Goal: Transaction & Acquisition: Download file/media

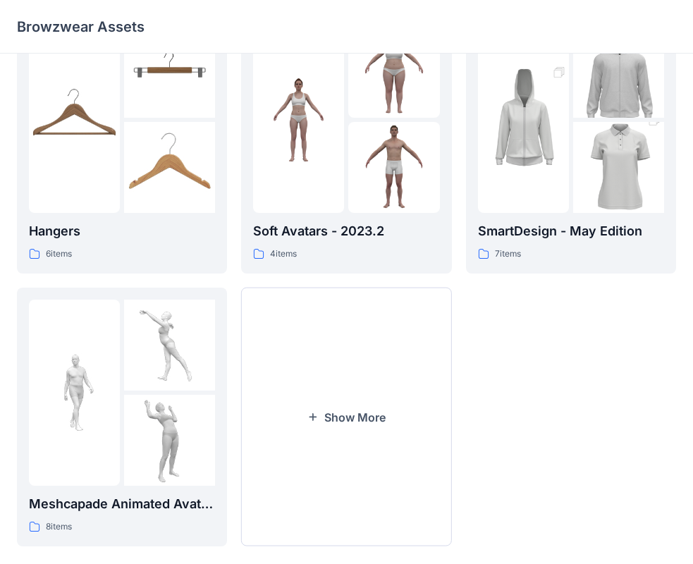
scroll to position [350, 0]
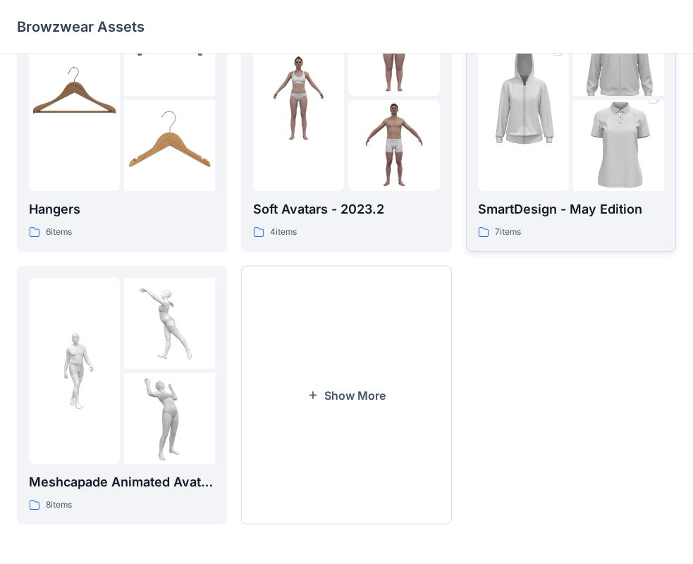
click at [611, 112] on img at bounding box center [618, 146] width 91 height 137
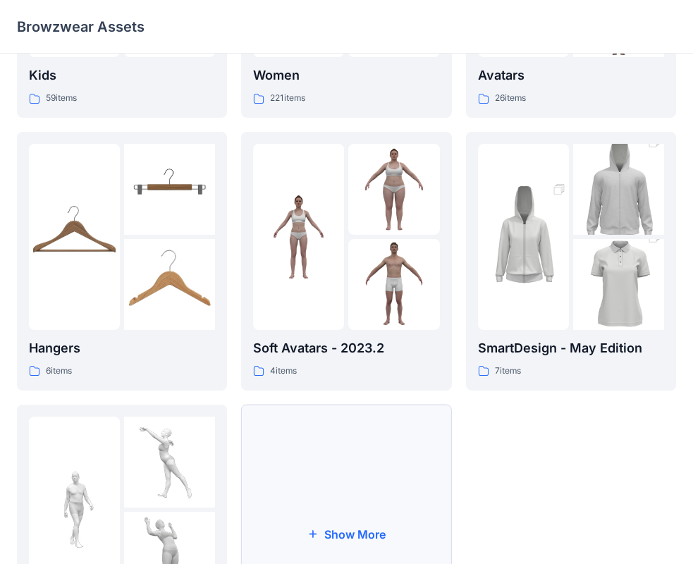
scroll to position [350, 0]
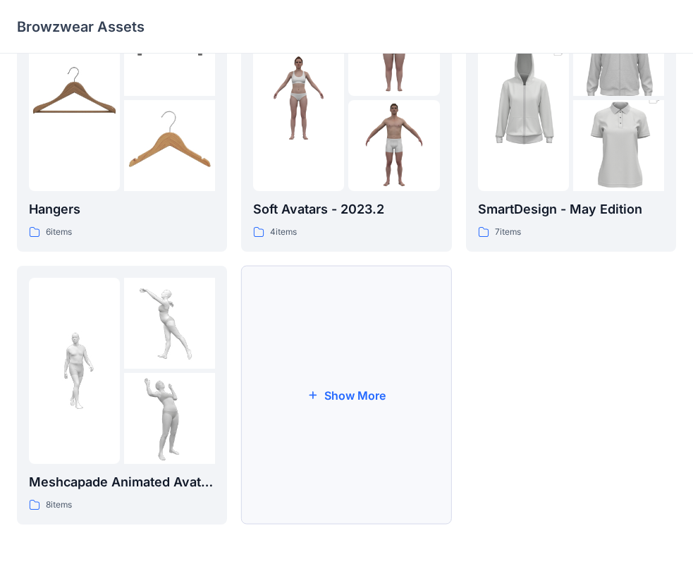
click at [349, 383] on button "Show More" at bounding box center [346, 395] width 210 height 259
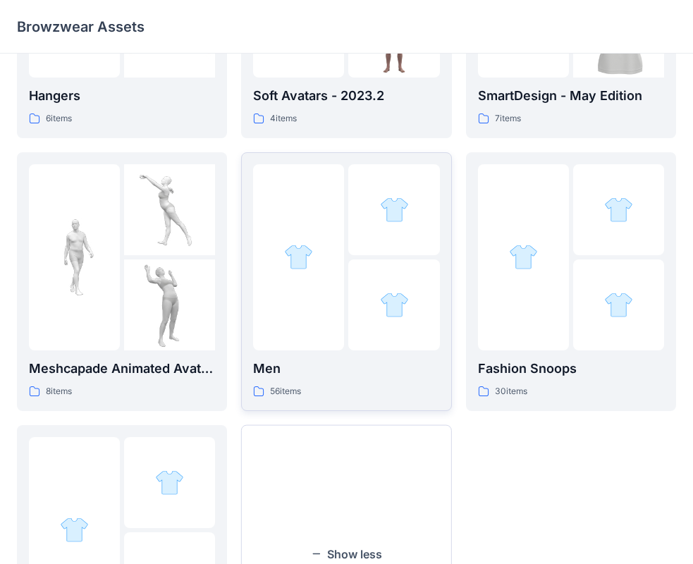
scroll to position [491, 0]
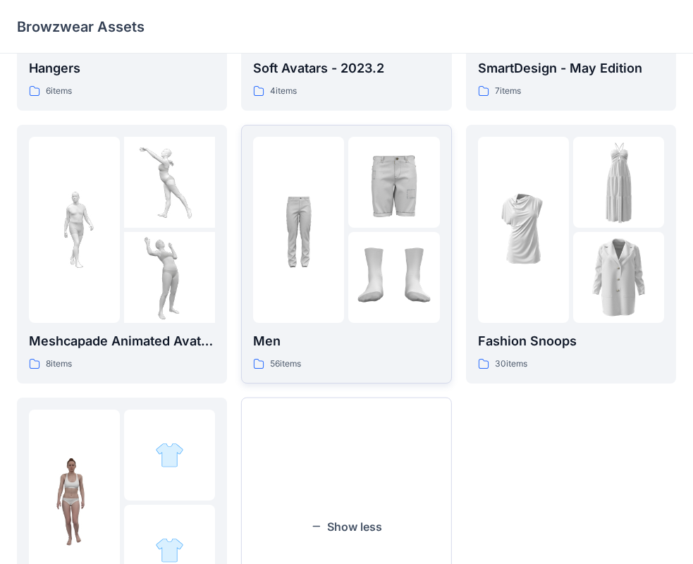
click at [351, 213] on div at bounding box center [393, 182] width 91 height 91
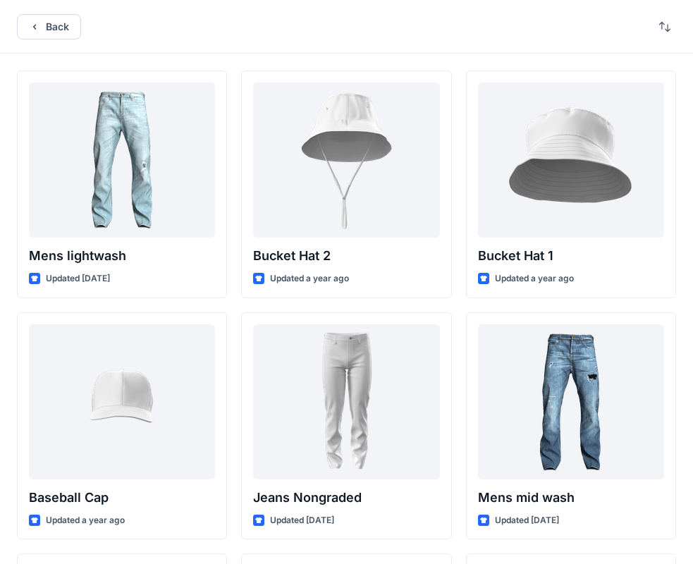
click at [49, 5] on div "Back" at bounding box center [346, 27] width 693 height 54
click at [52, 31] on button "Back" at bounding box center [49, 26] width 64 height 25
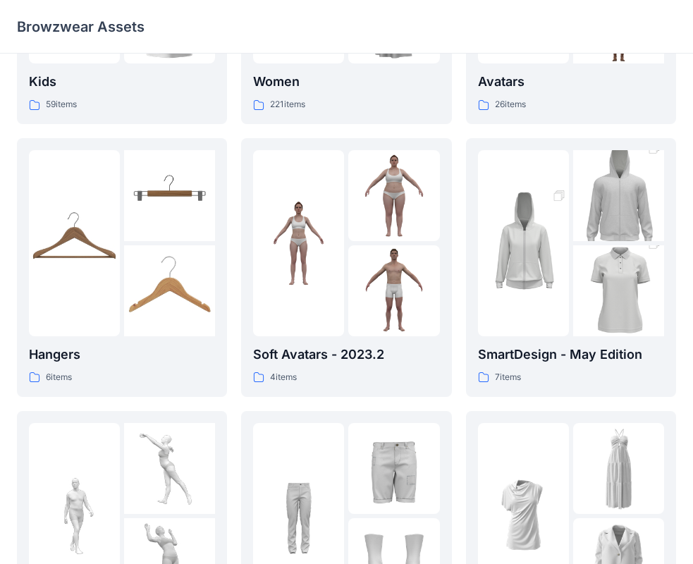
scroll to position [199, 0]
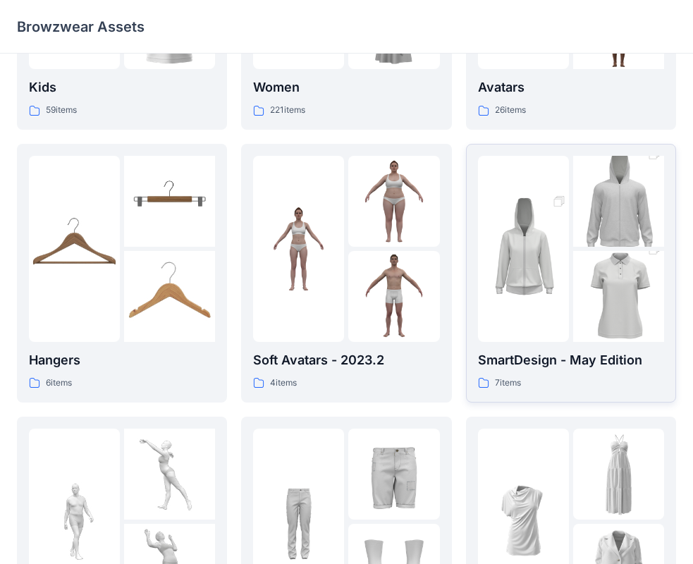
click at [602, 278] on img at bounding box center [618, 296] width 91 height 137
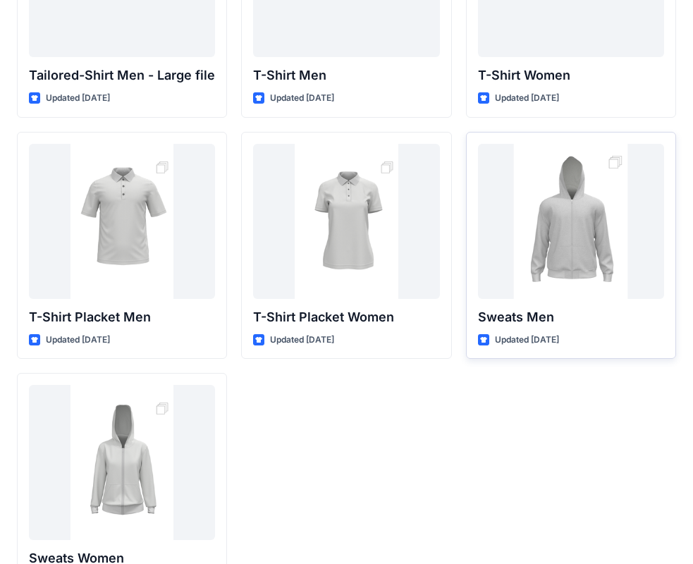
scroll to position [211, 0]
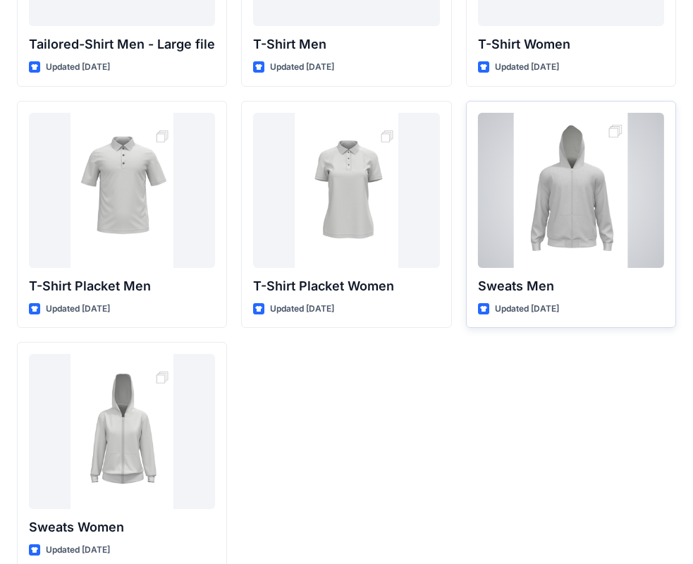
click at [619, 132] on div at bounding box center [571, 190] width 186 height 155
click at [619, 132] on div "Back Tailored-Shirt Men - Large file Updated 2 years ago T-Shirt Placket Men Up…" at bounding box center [346, 188] width 693 height 798
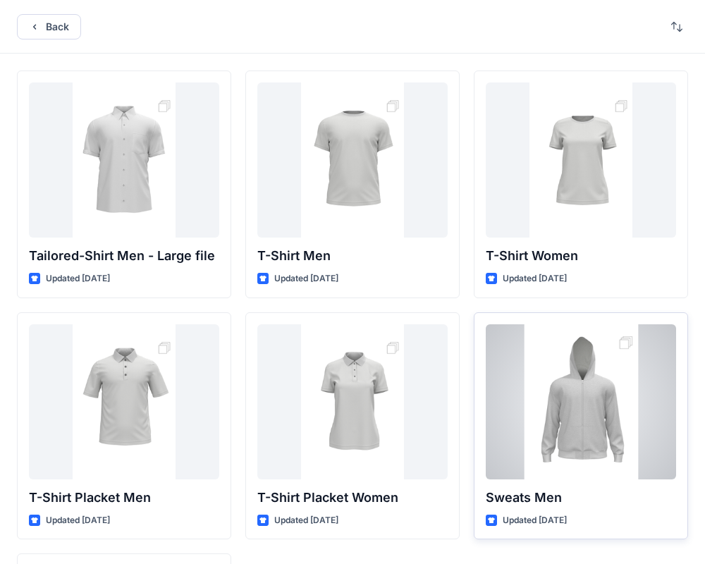
click at [619, 132] on div "Back Tailored-Shirt Men - Large file Updated 2 years ago T-Shirt Placket Men Up…" at bounding box center [352, 399] width 705 height 798
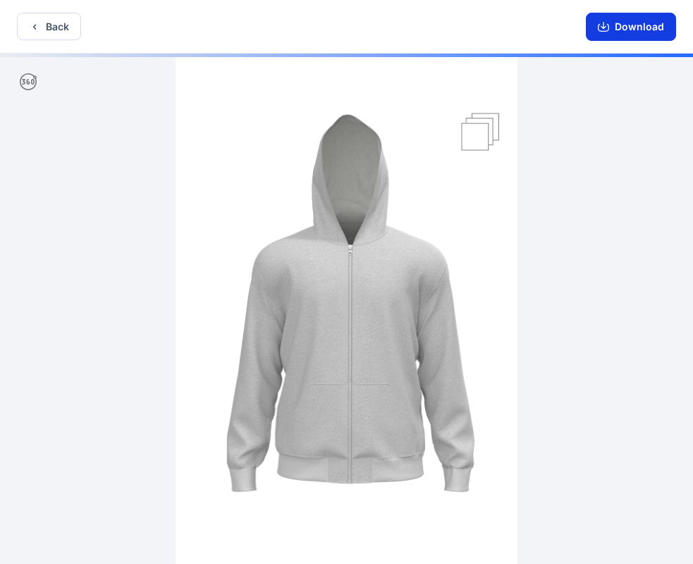
click at [617, 25] on button "Download" at bounding box center [631, 27] width 90 height 28
